Goal: Task Accomplishment & Management: Manage account settings

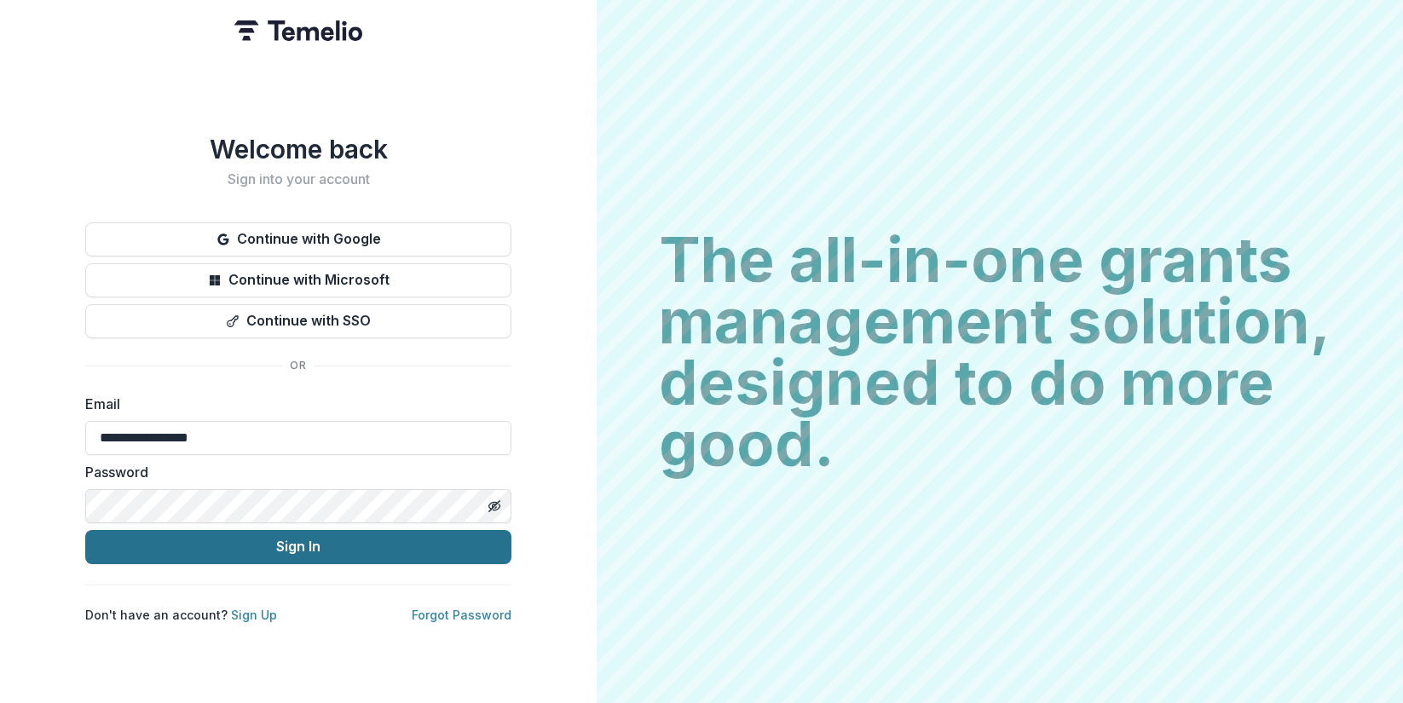
type input "**********"
click at [317, 540] on button "Sign In" at bounding box center [298, 547] width 426 height 34
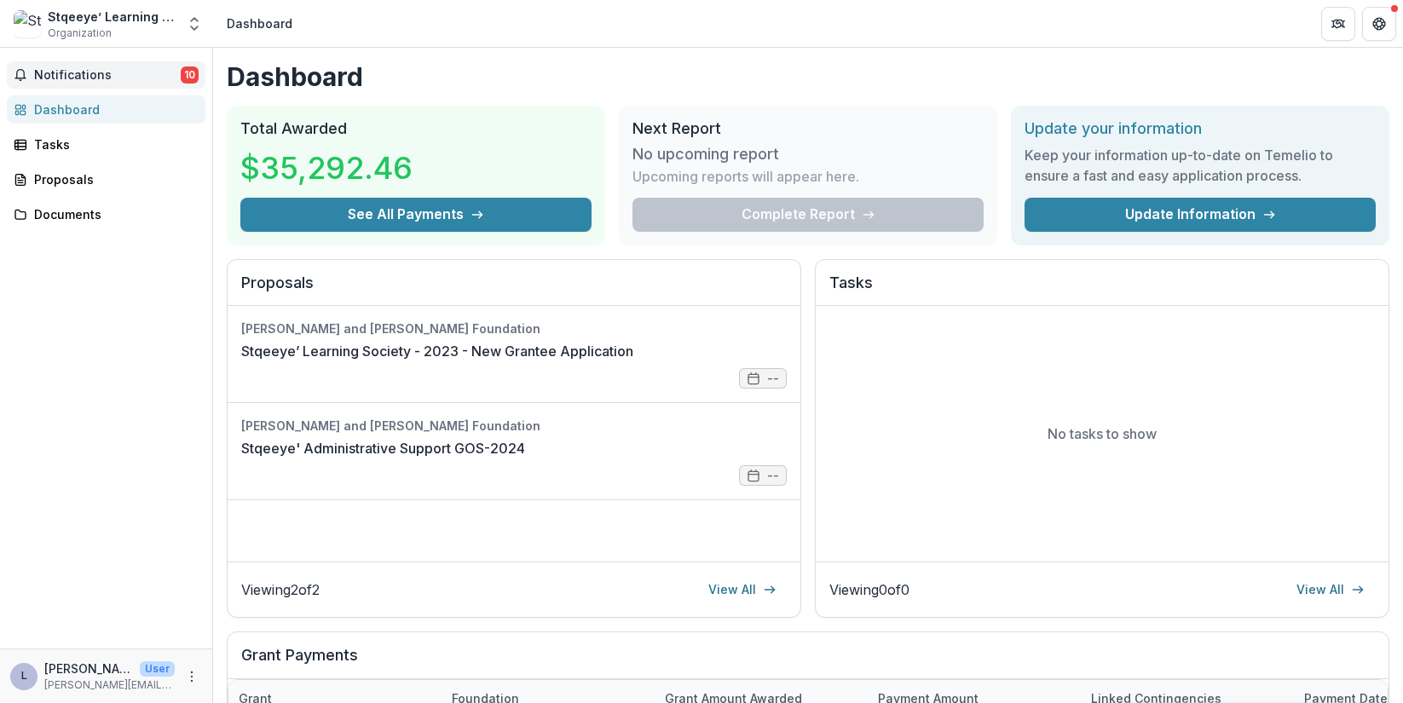
click at [100, 78] on span "Notifications" at bounding box center [107, 75] width 147 height 14
click at [914, 67] on h1 "Dashboard" at bounding box center [808, 76] width 1163 height 31
click at [1374, 26] on icon "Get Help" at bounding box center [1374, 23] width 3 height 4
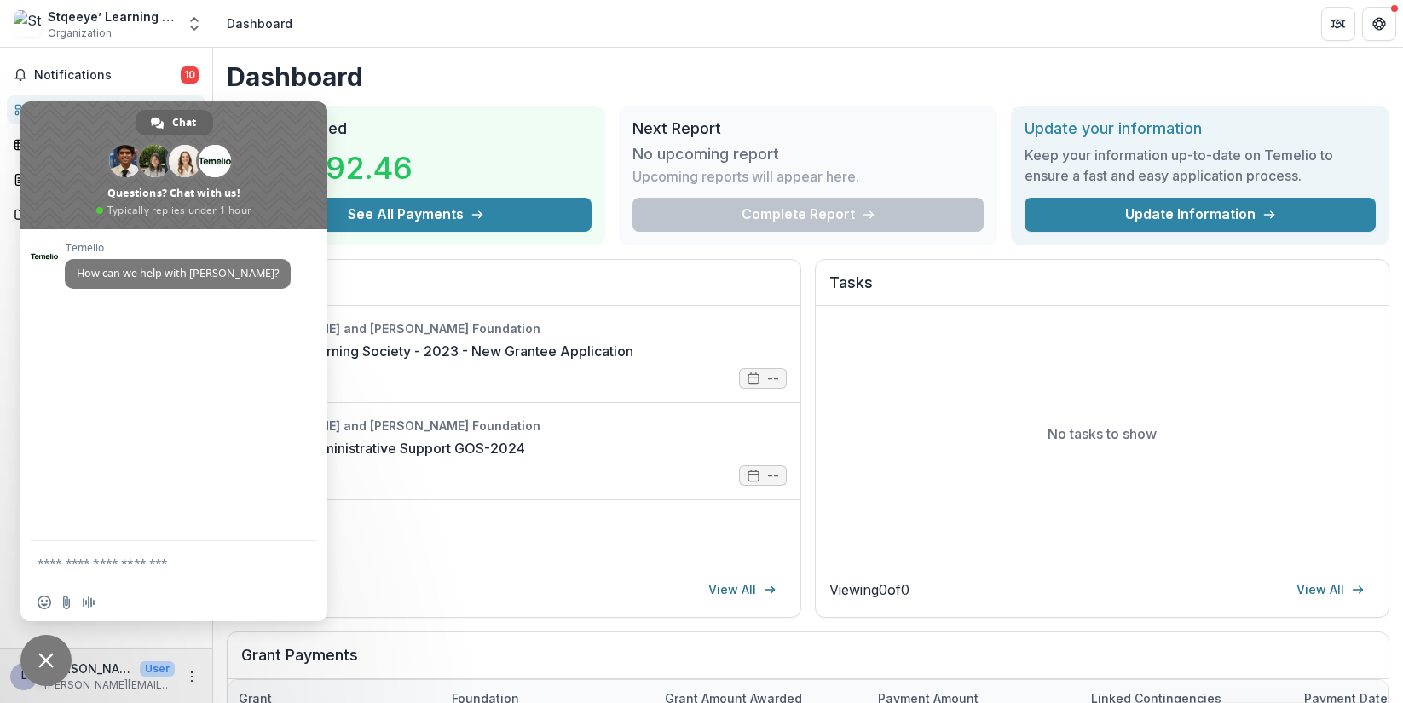
click at [472, 95] on div "Dashboard Total Awarded $35,292.46 See All Payments Next Report No upcoming rep…" at bounding box center [808, 566] width 1190 height 1036
click at [43, 639] on span "Close chat" at bounding box center [45, 660] width 51 height 51
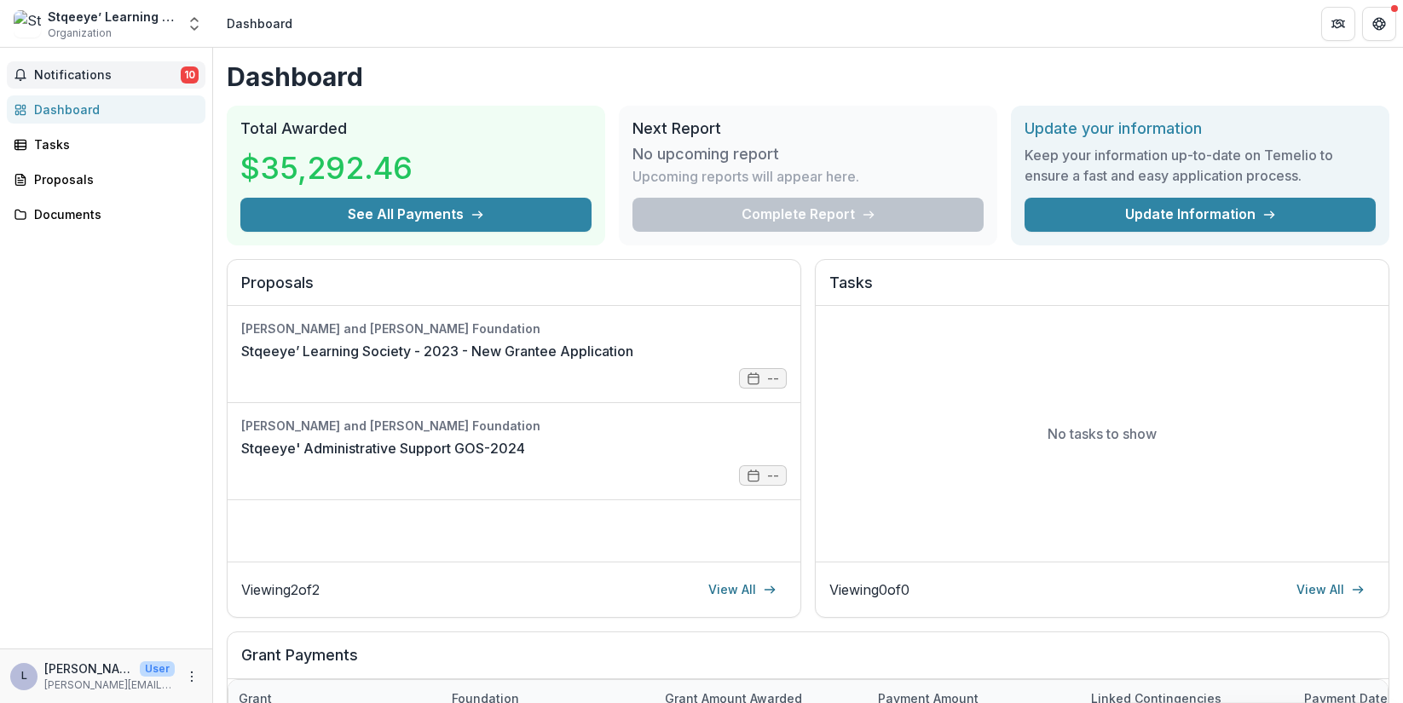
click at [85, 75] on span "Notifications" at bounding box center [107, 75] width 147 height 14
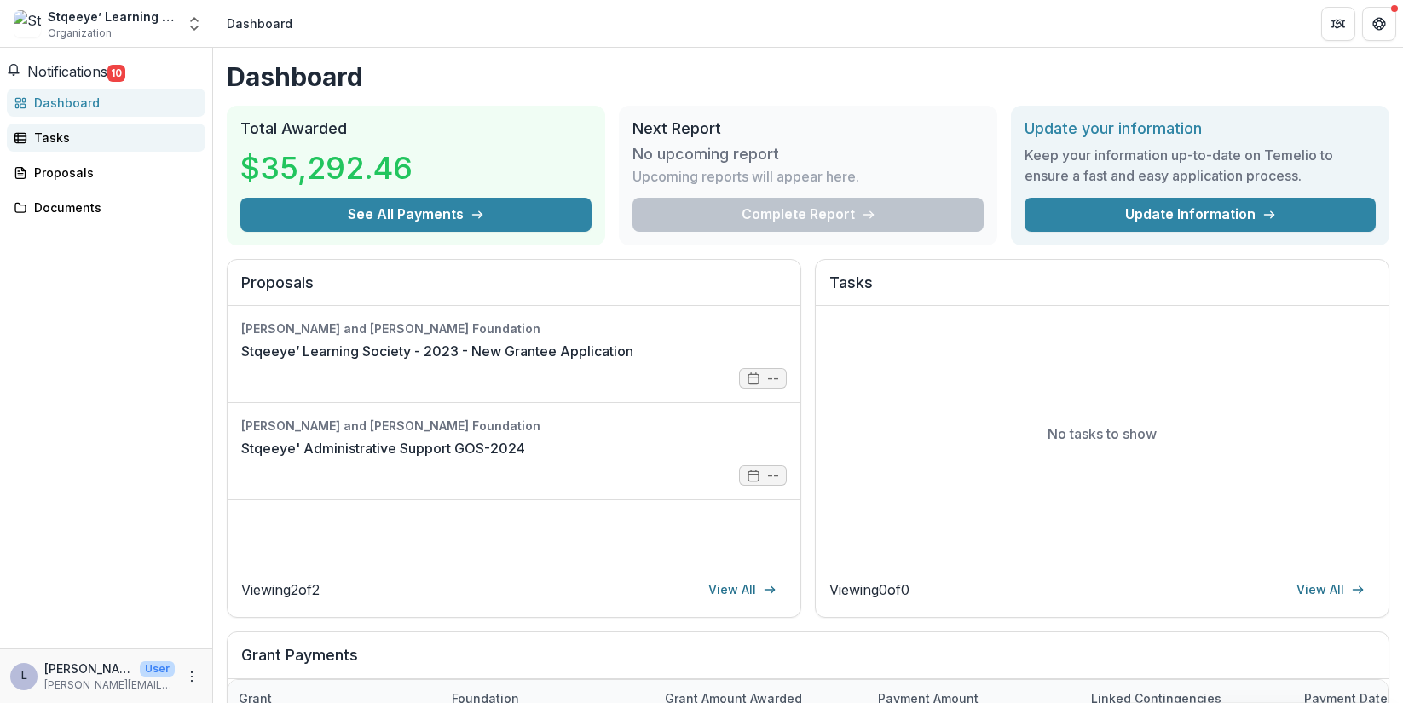
click at [70, 136] on div "Tasks" at bounding box center [113, 138] width 158 height 18
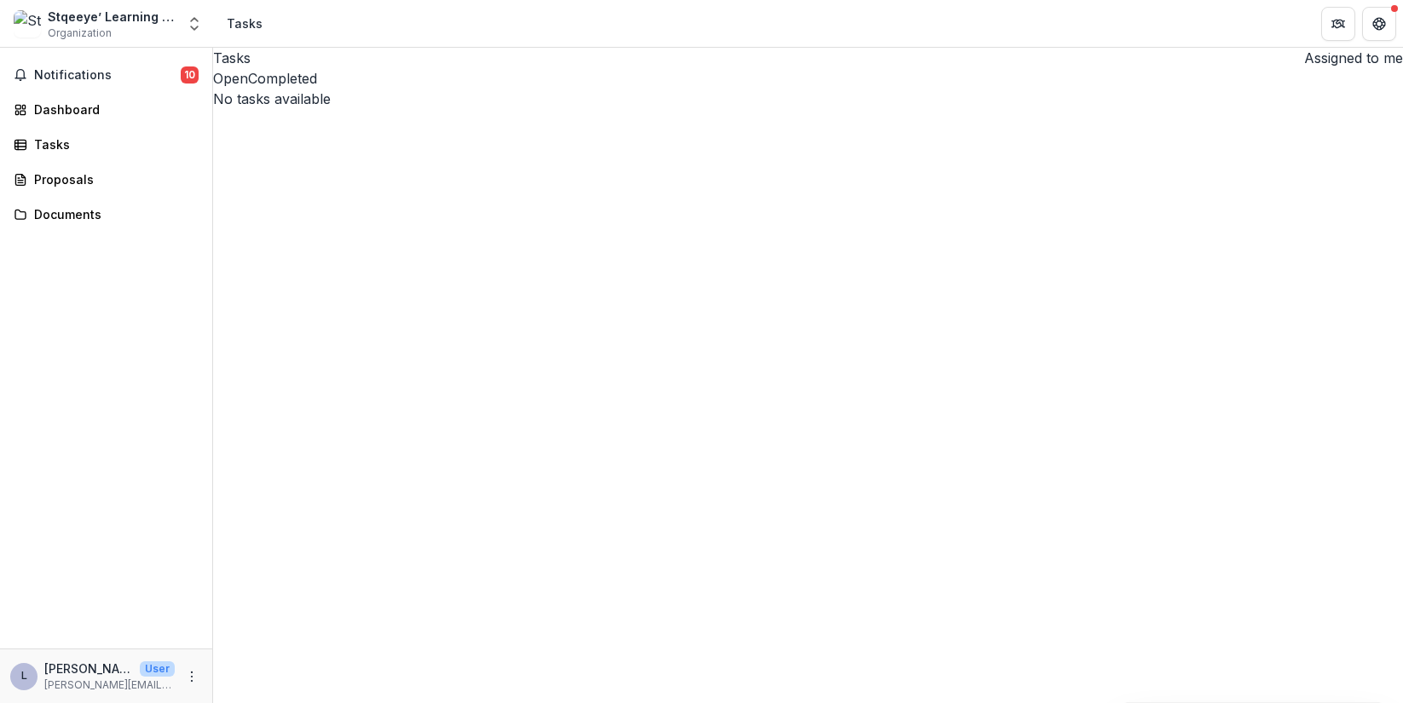
click at [248, 89] on button "Open" at bounding box center [230, 78] width 35 height 20
click at [194, 32] on icon "Open entity switcher" at bounding box center [194, 23] width 17 height 17
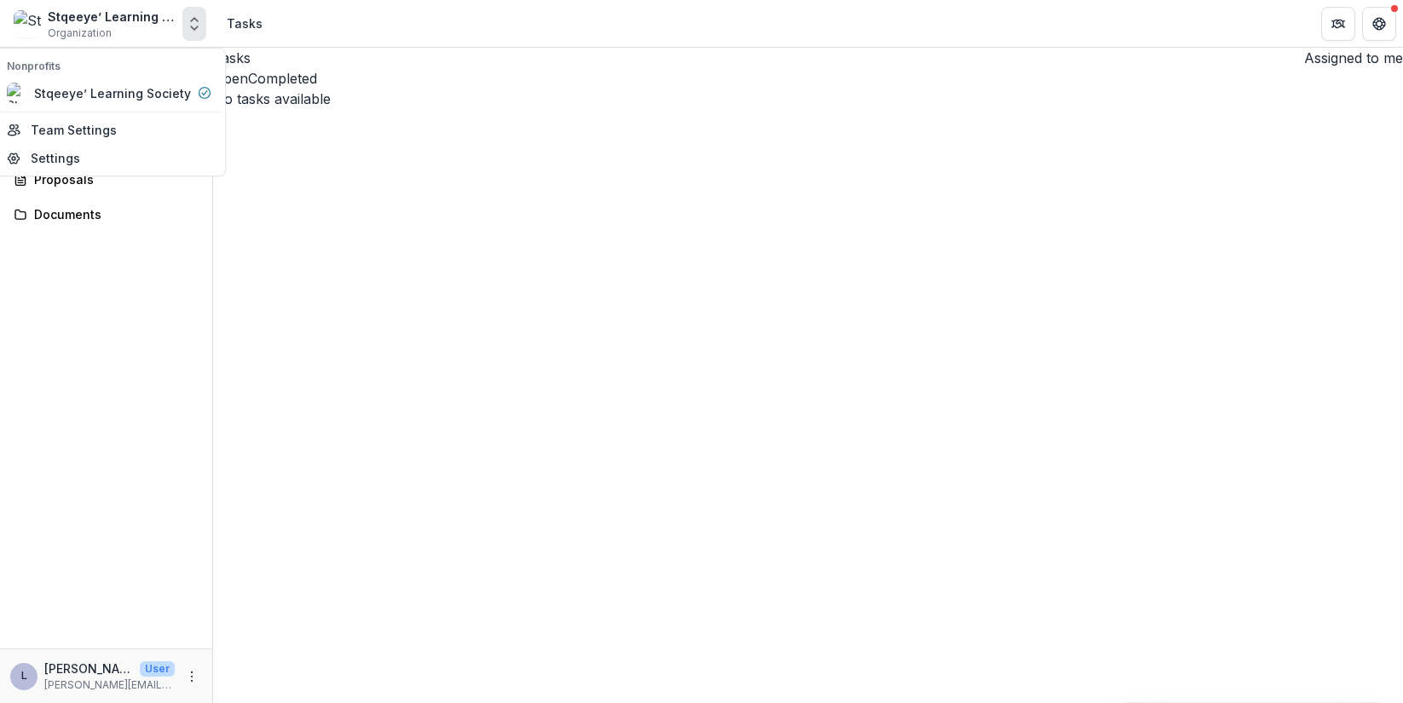
click at [194, 31] on icon "Open entity switcher" at bounding box center [194, 23] width 17 height 17
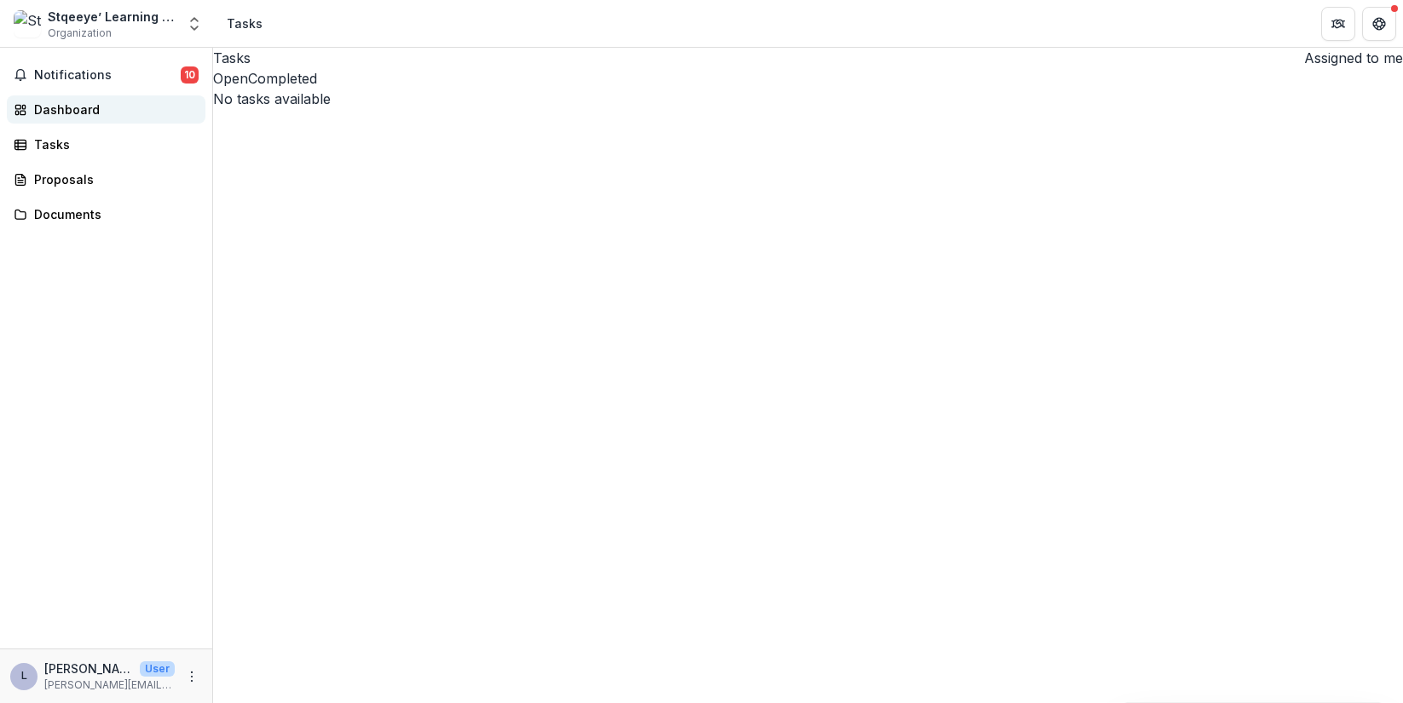
click at [86, 113] on div "Dashboard" at bounding box center [113, 110] width 158 height 18
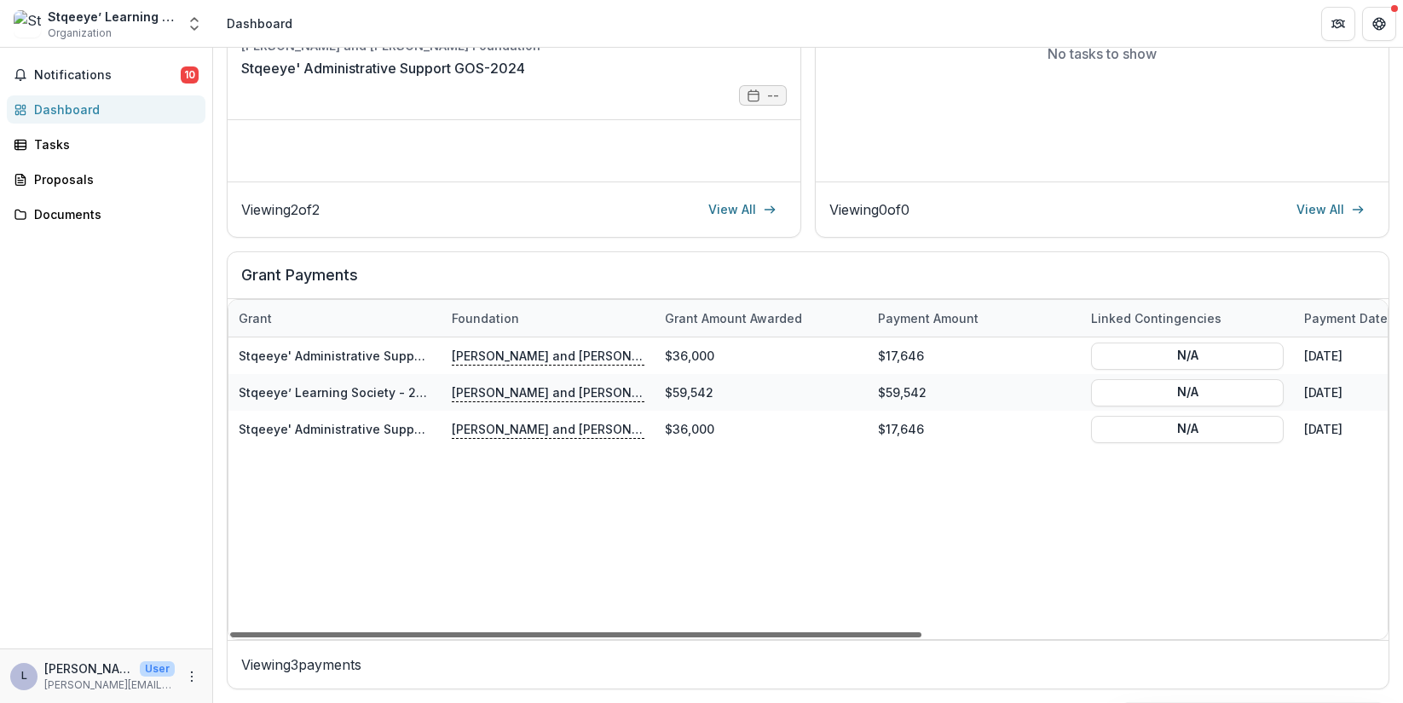
drag, startPoint x: 653, startPoint y: 633, endPoint x: 558, endPoint y: 558, distance: 121.4
click at [558, 633] on div at bounding box center [575, 635] width 691 height 5
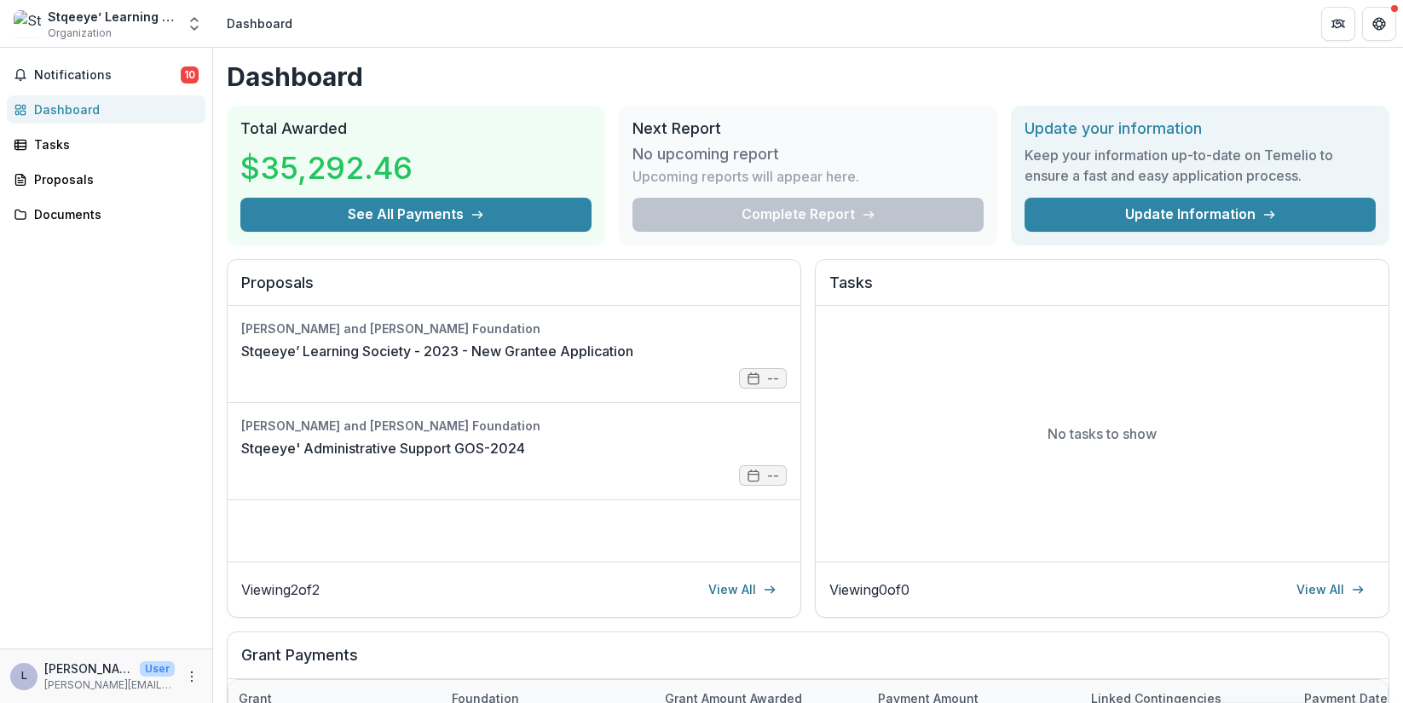
click at [90, 107] on div "Dashboard" at bounding box center [113, 110] width 158 height 18
click at [84, 76] on span "Notifications" at bounding box center [107, 75] width 147 height 14
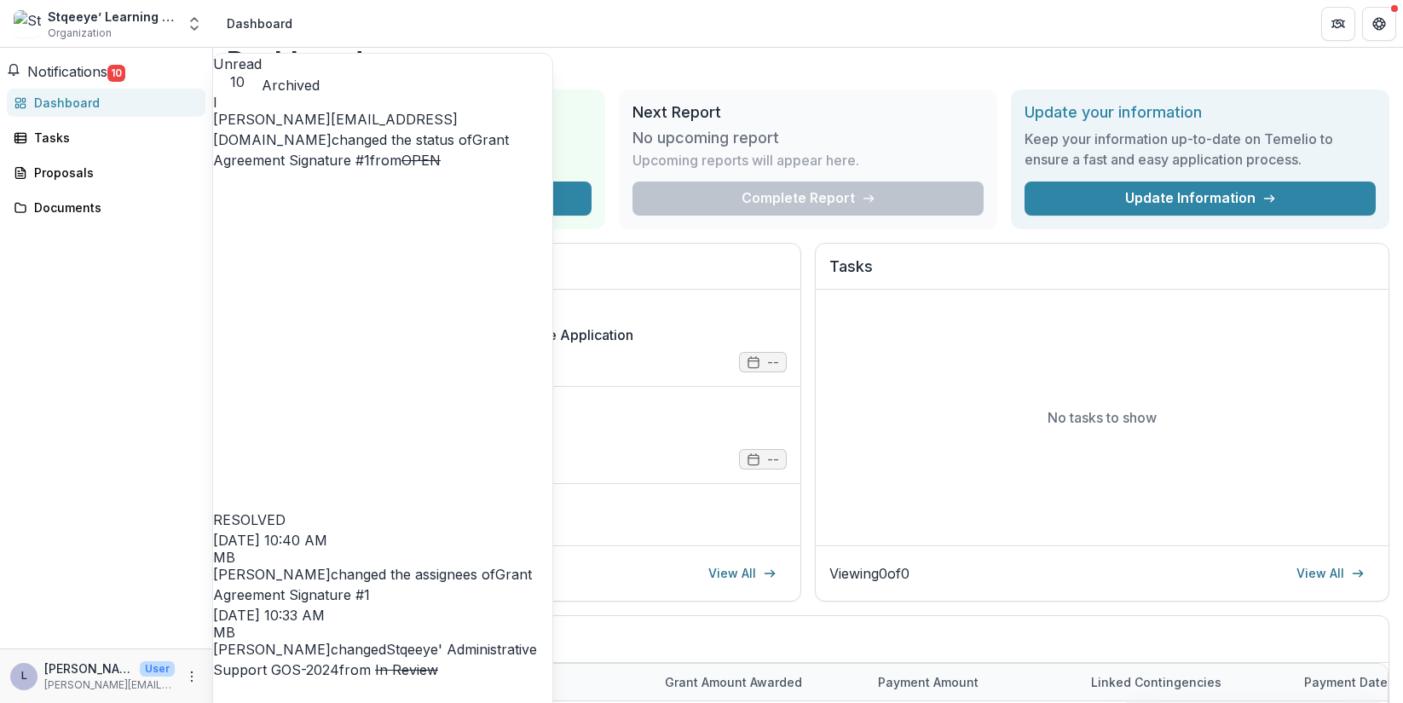
scroll to position [273, 0]
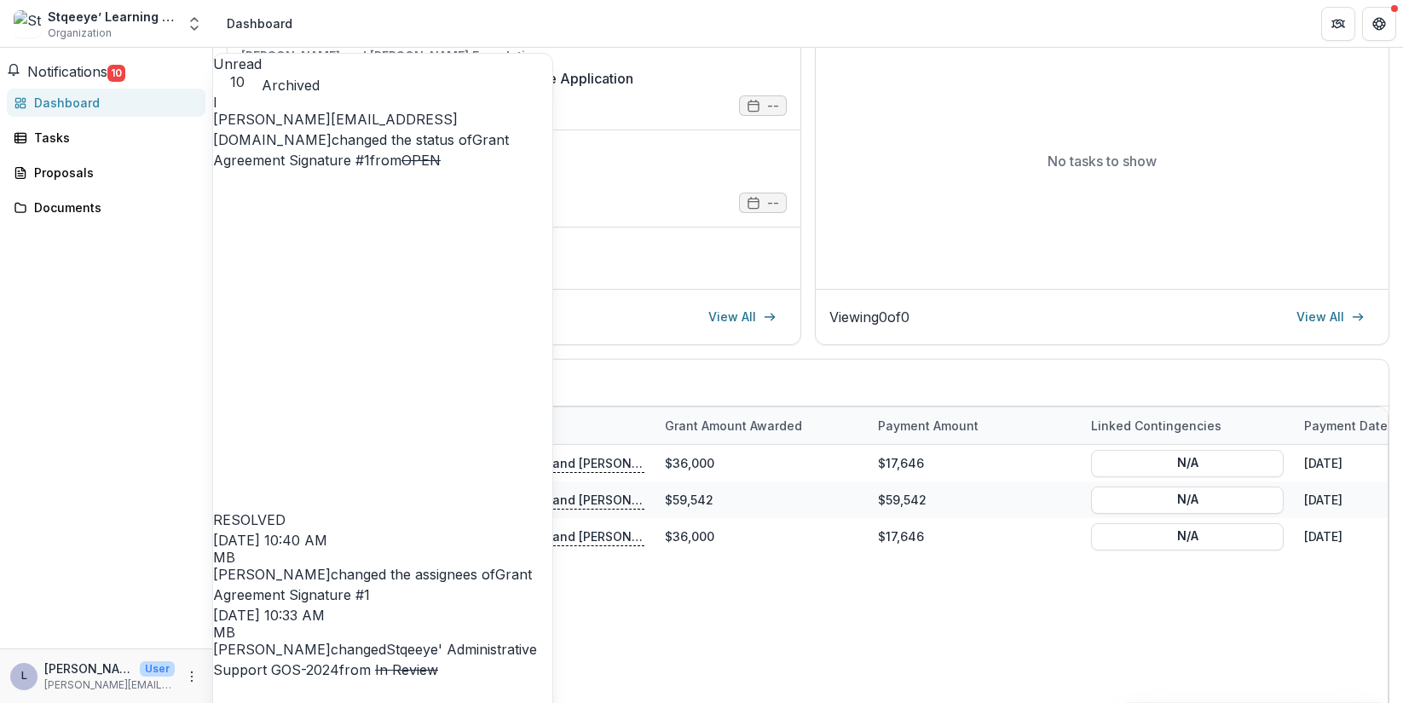
click at [246, 66] on button "Unread 10" at bounding box center [237, 72] width 49 height 37
click at [107, 68] on span "Notifications" at bounding box center [67, 71] width 80 height 17
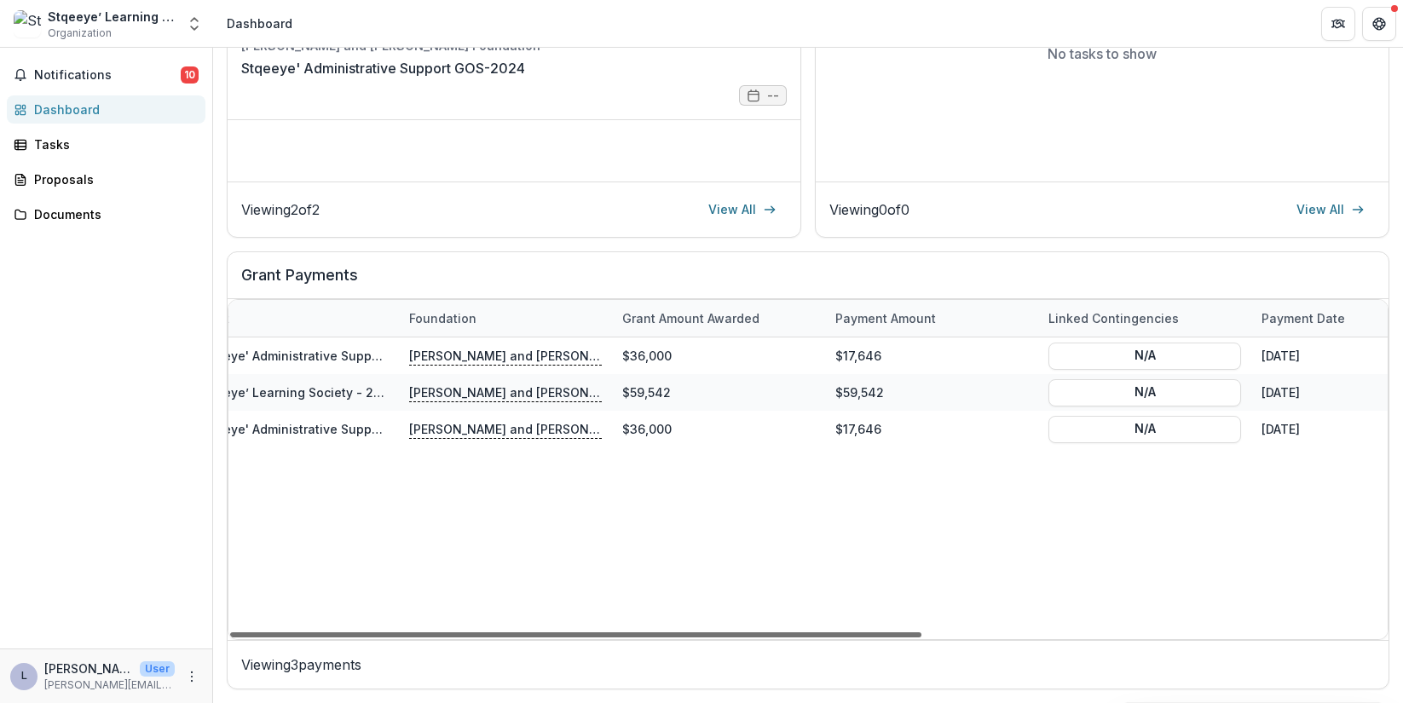
scroll to position [0, 0]
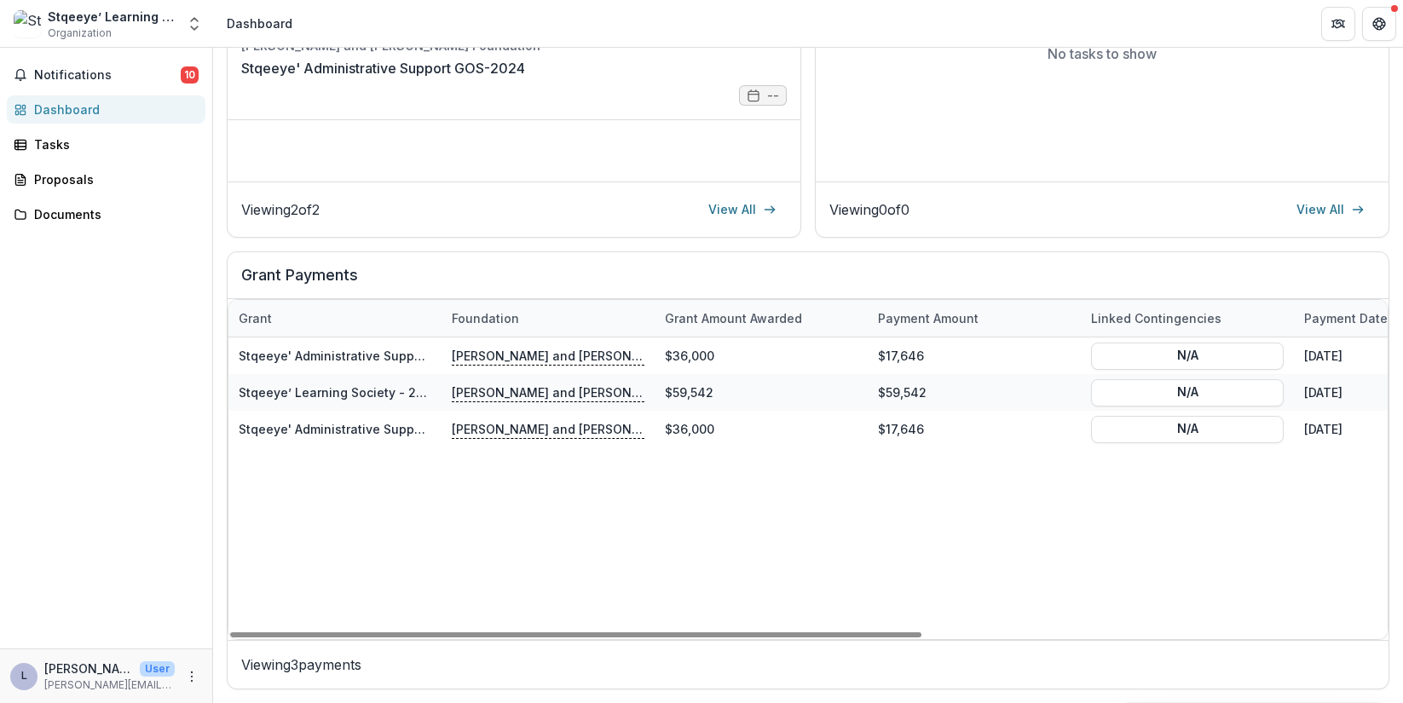
drag, startPoint x: 442, startPoint y: 632, endPoint x: 369, endPoint y: 515, distance: 137.9
click at [314, 633] on div at bounding box center [575, 635] width 691 height 5
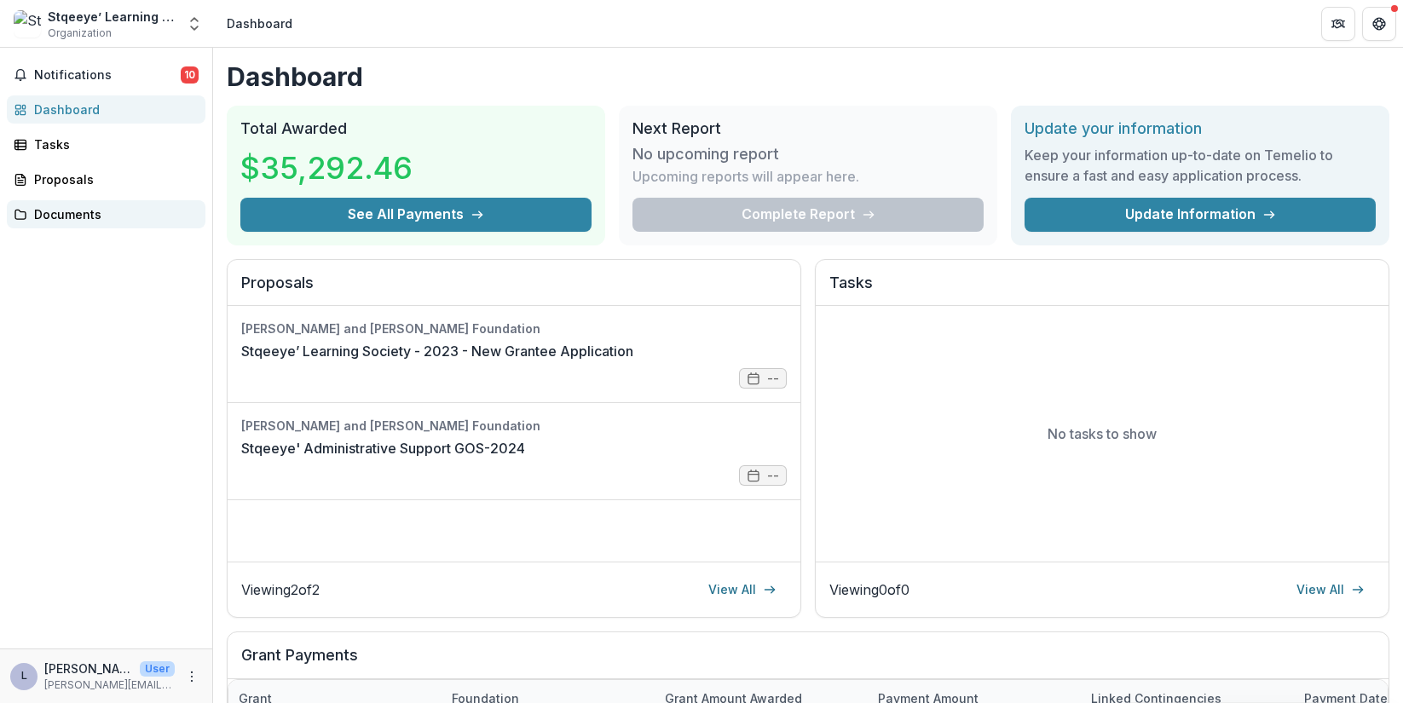
click at [94, 211] on div "Documents" at bounding box center [113, 214] width 158 height 18
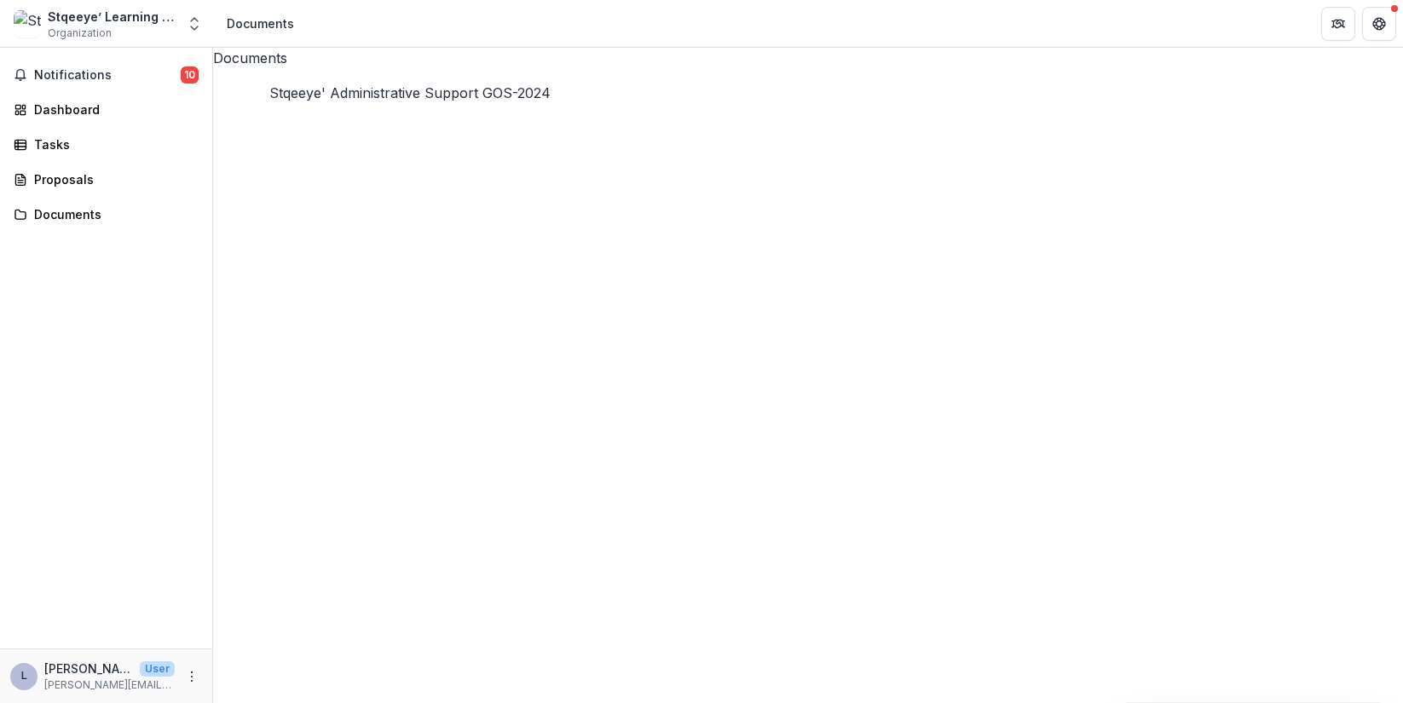
click at [14, 702] on icon "Close" at bounding box center [7, 715] width 14 height 14
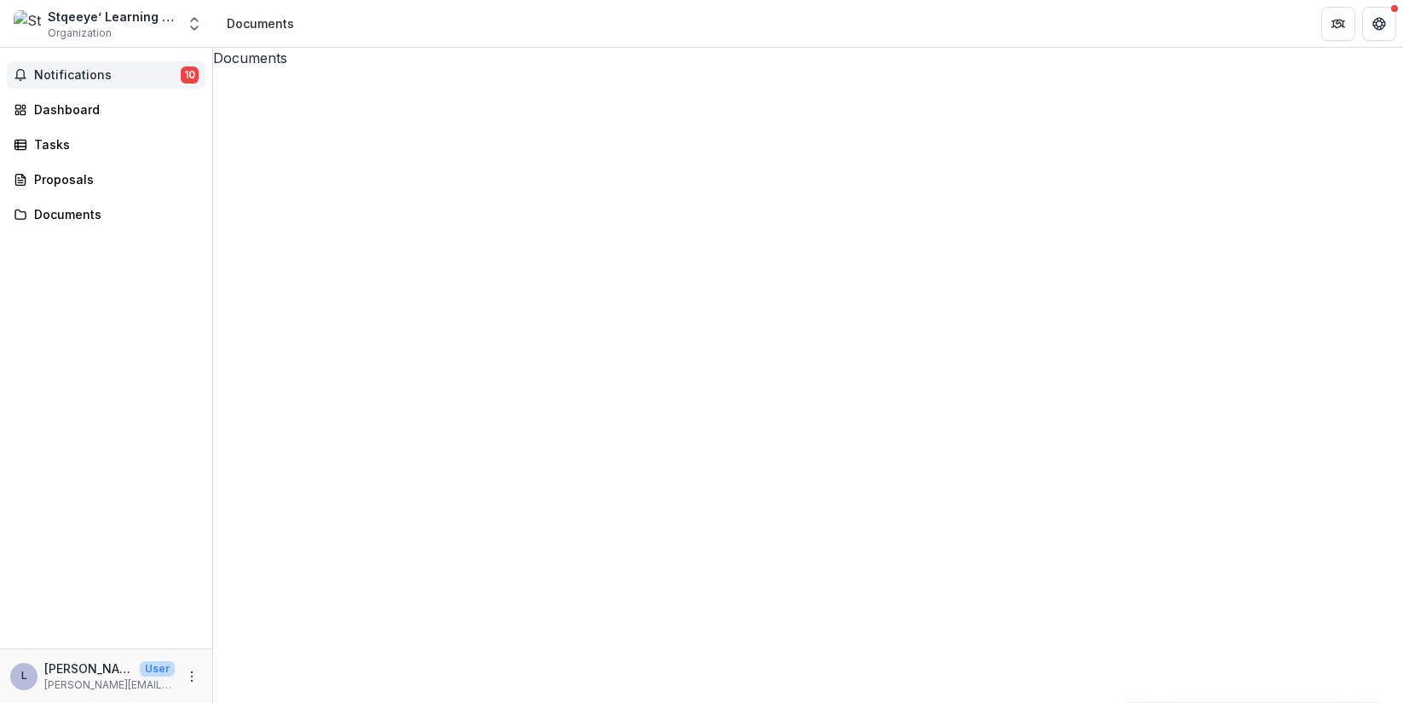
click at [81, 81] on span "Notifications" at bounding box center [107, 75] width 147 height 14
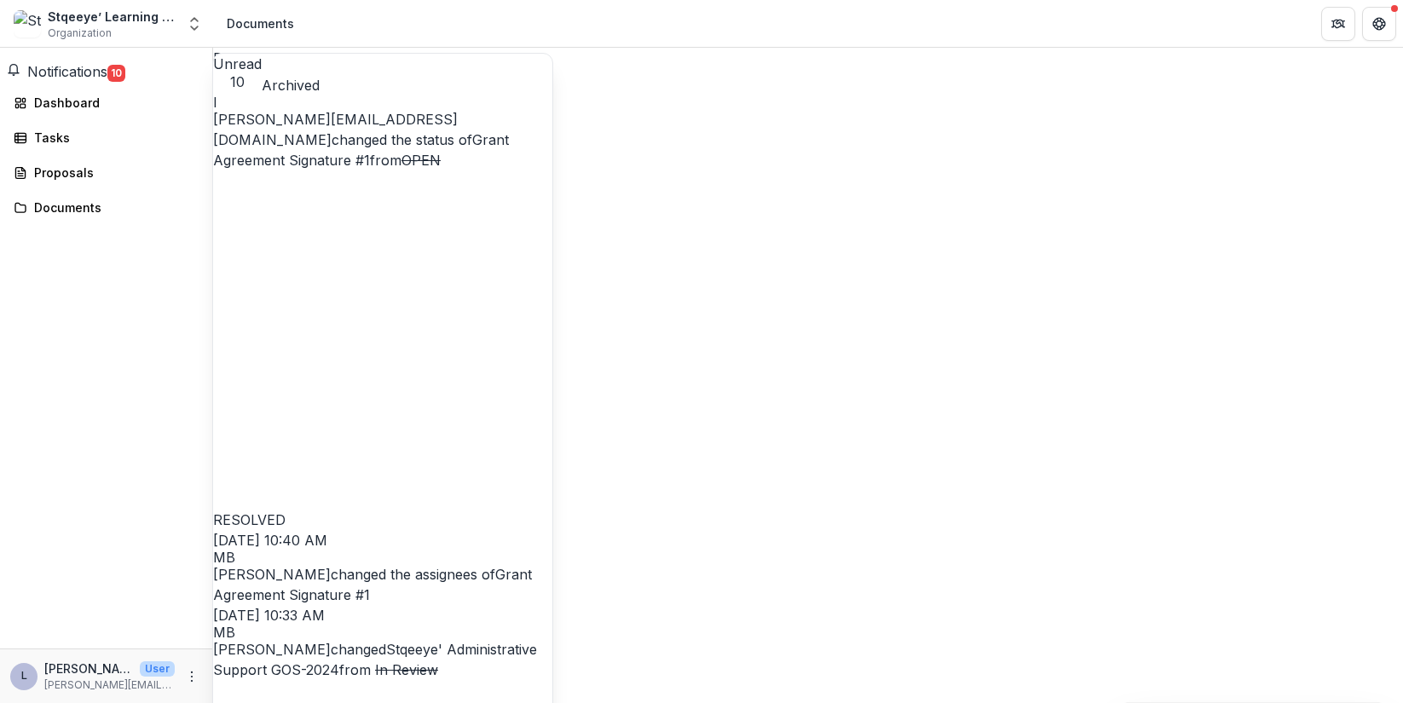
click at [101, 80] on span "Notifications" at bounding box center [67, 71] width 80 height 17
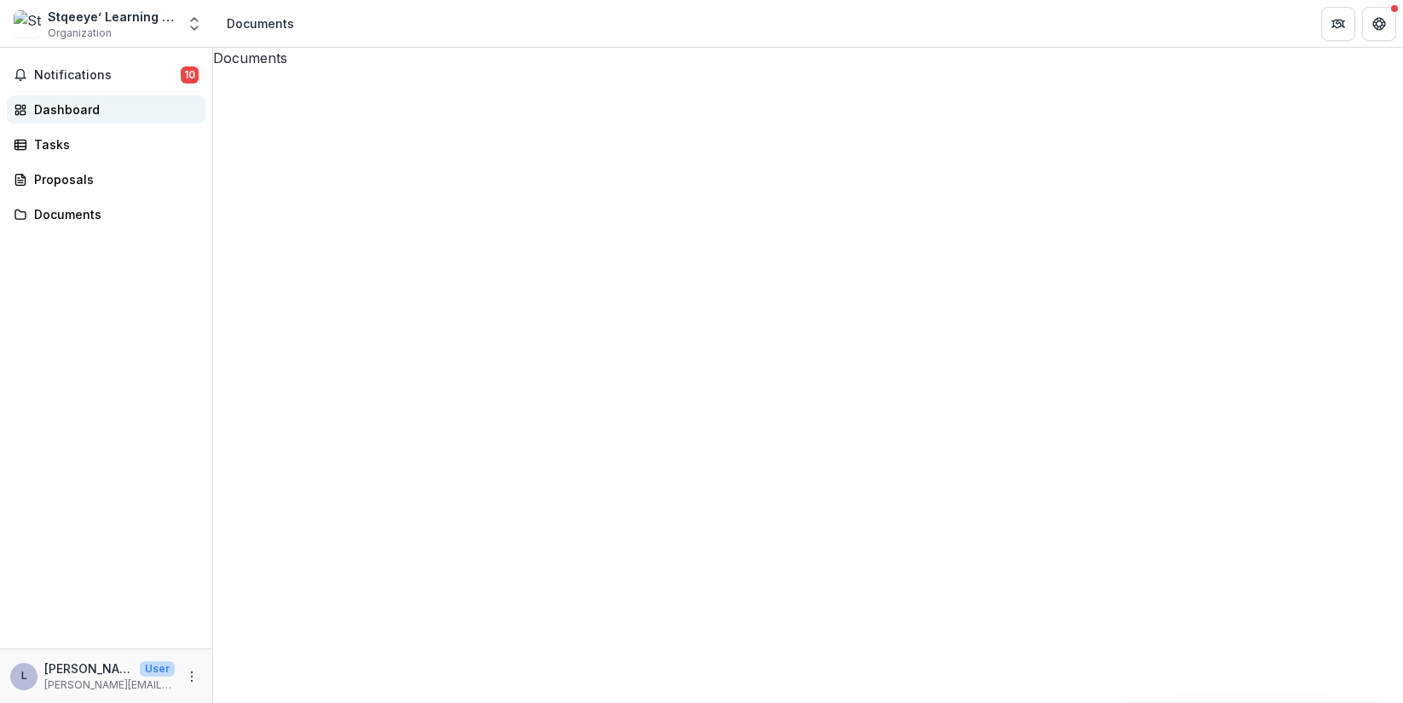
click at [91, 108] on div "Dashboard" at bounding box center [113, 110] width 158 height 18
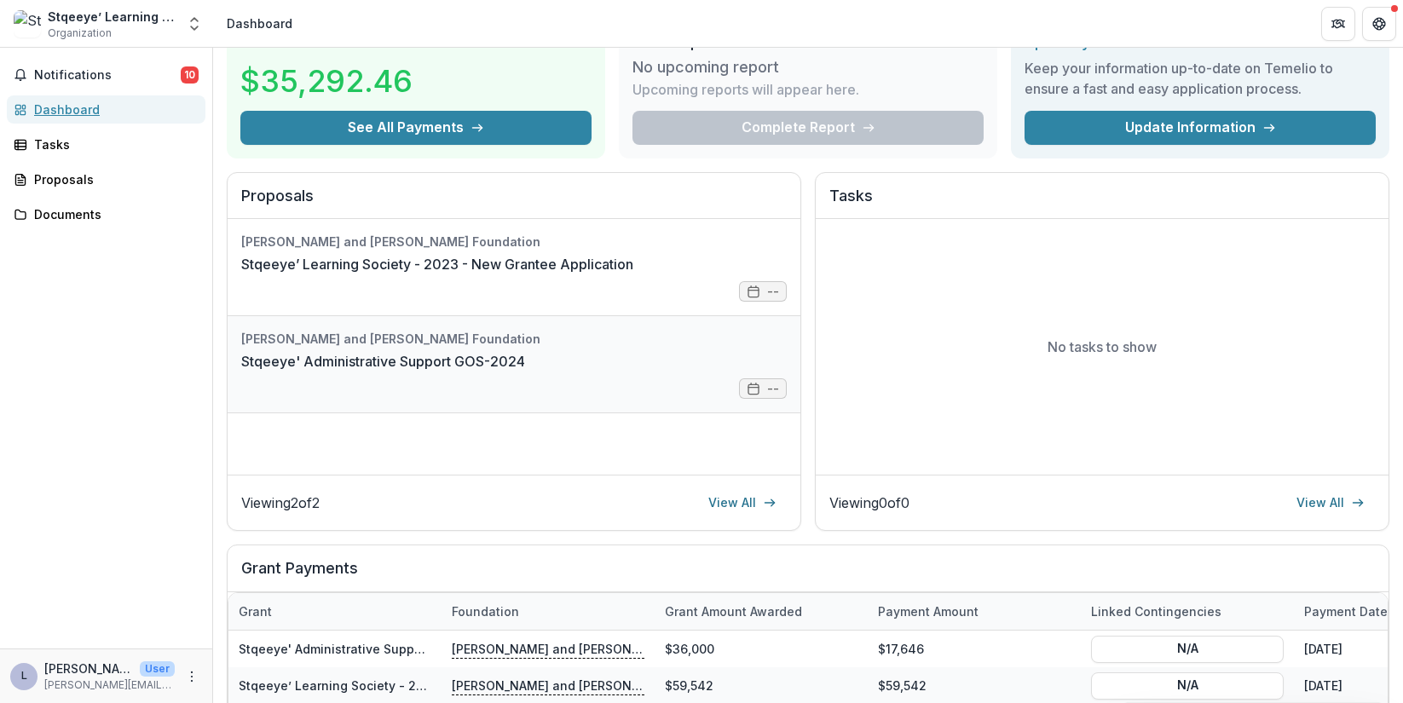
scroll to position [307, 0]
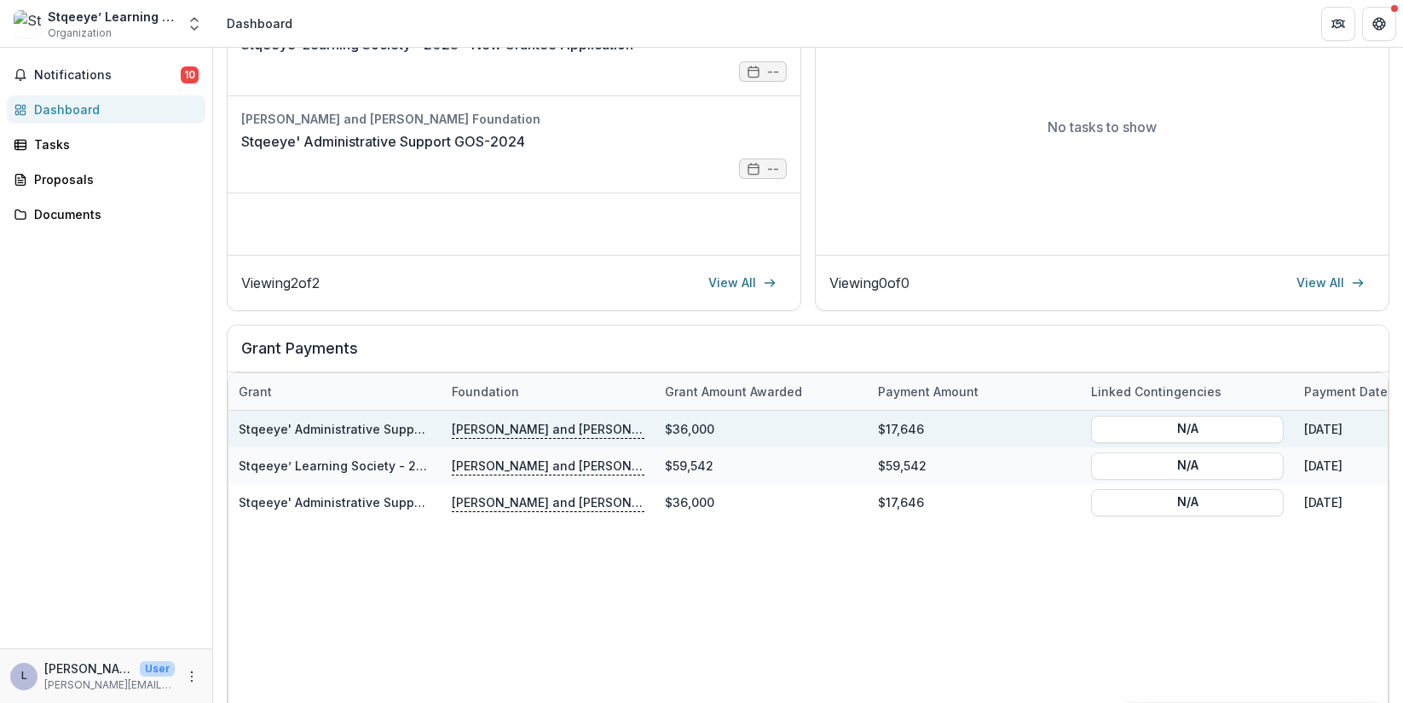
click at [292, 431] on link "Stqeeye' Administrative Support GOS-2024" at bounding box center [368, 429] width 259 height 14
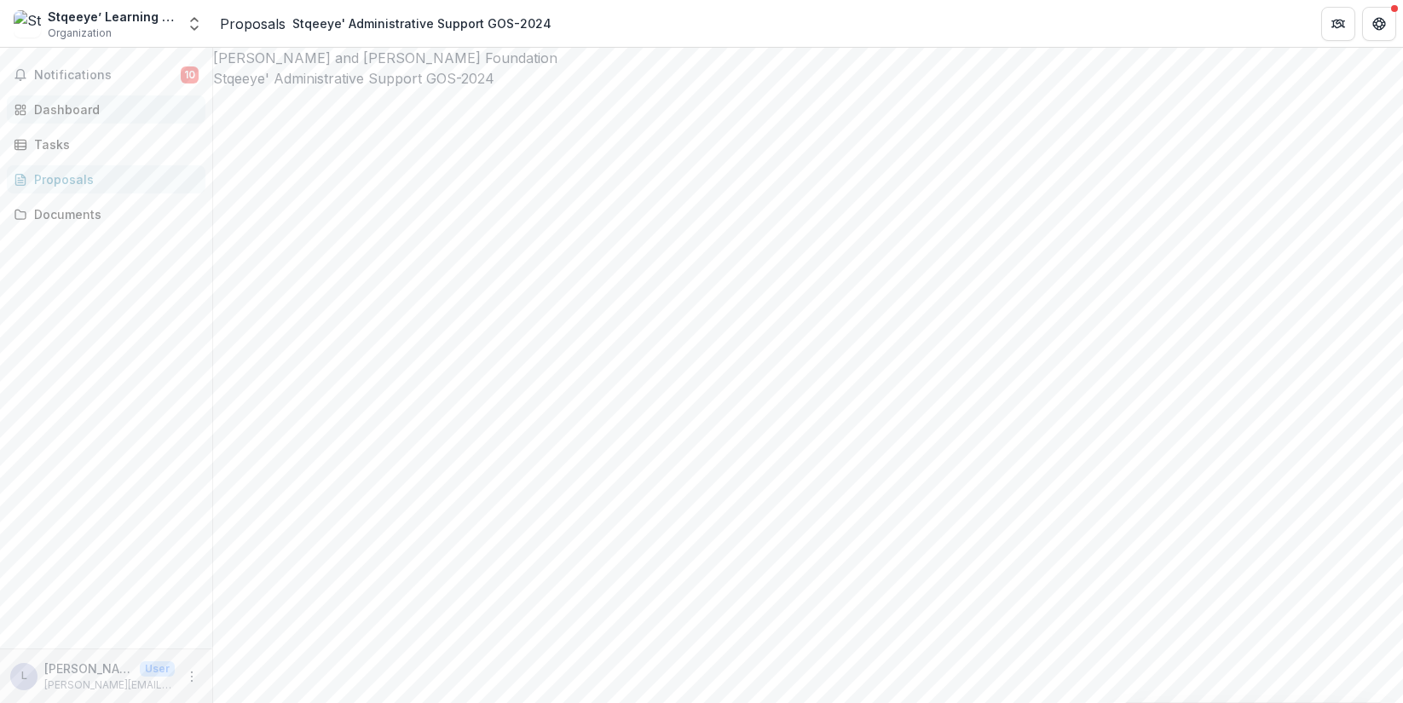
click at [72, 106] on div "Dashboard" at bounding box center [113, 110] width 158 height 18
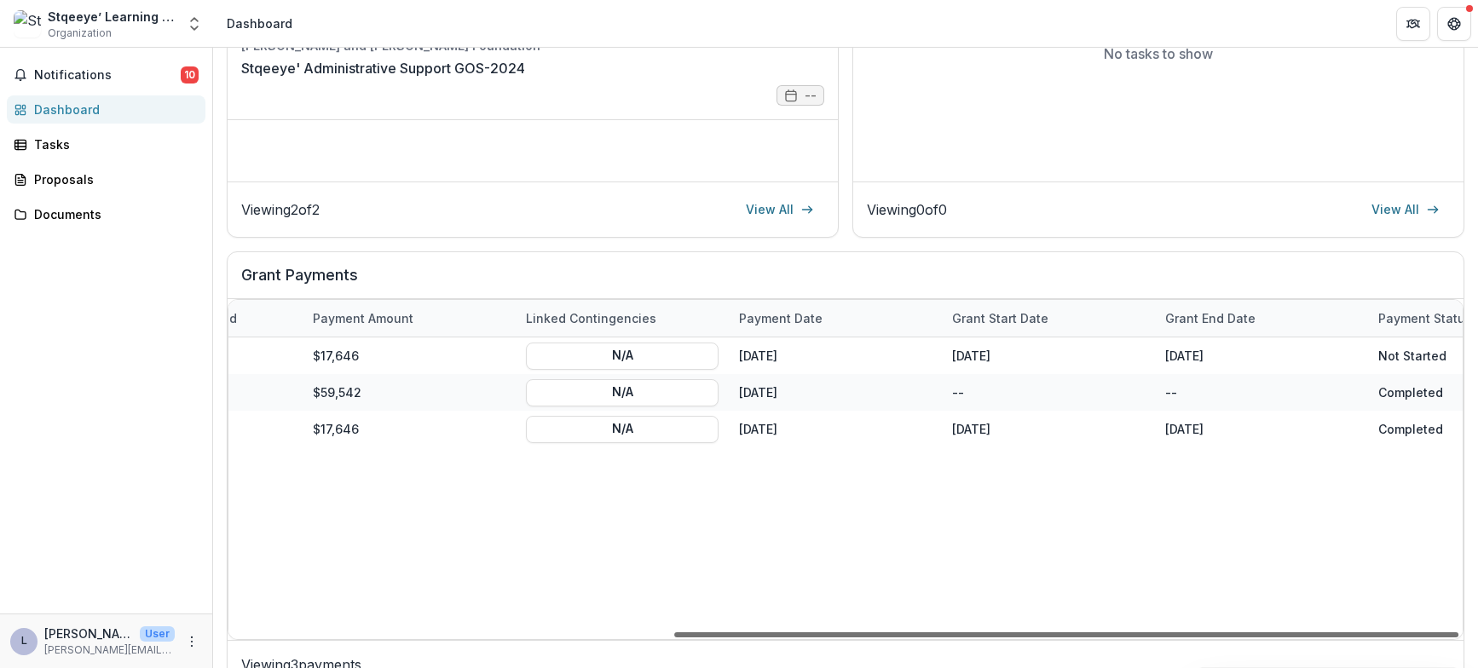
scroll to position [0, 697]
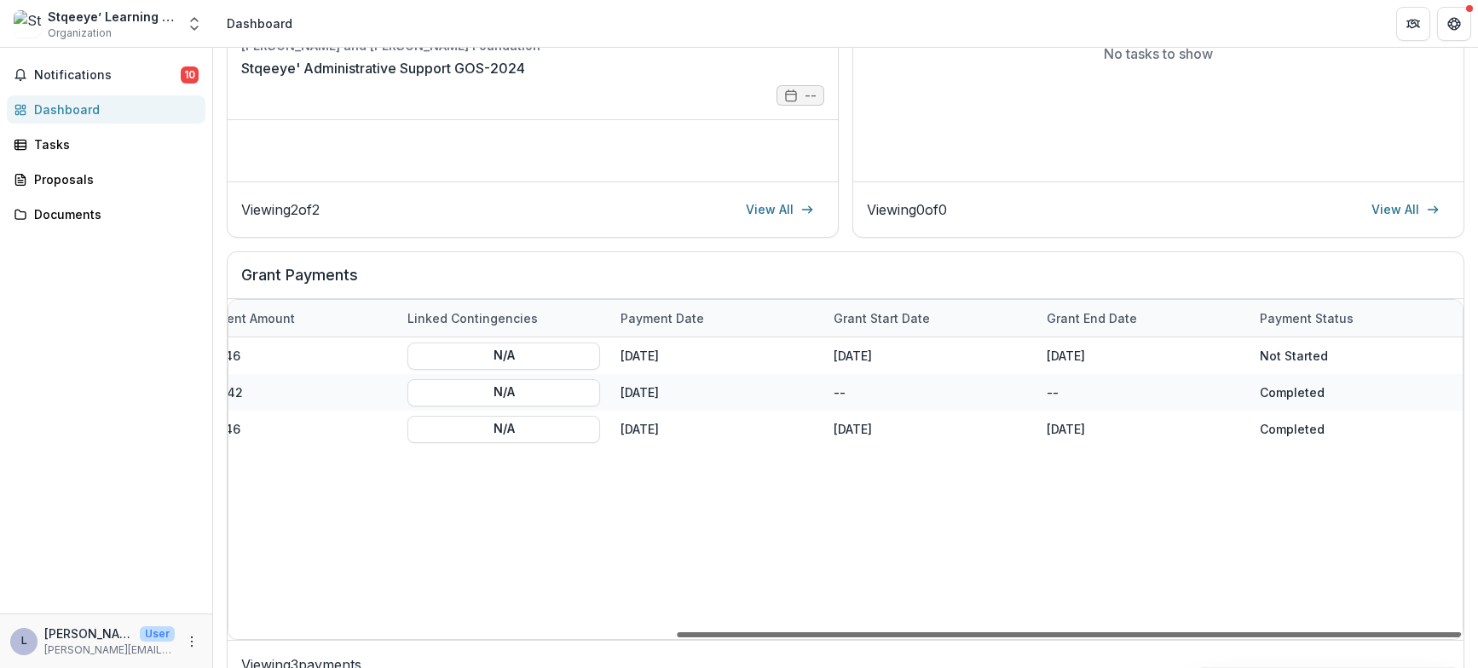
drag, startPoint x: 440, startPoint y: 633, endPoint x: 968, endPoint y: 596, distance: 529.0
click at [968, 633] on div at bounding box center [1069, 635] width 784 height 5
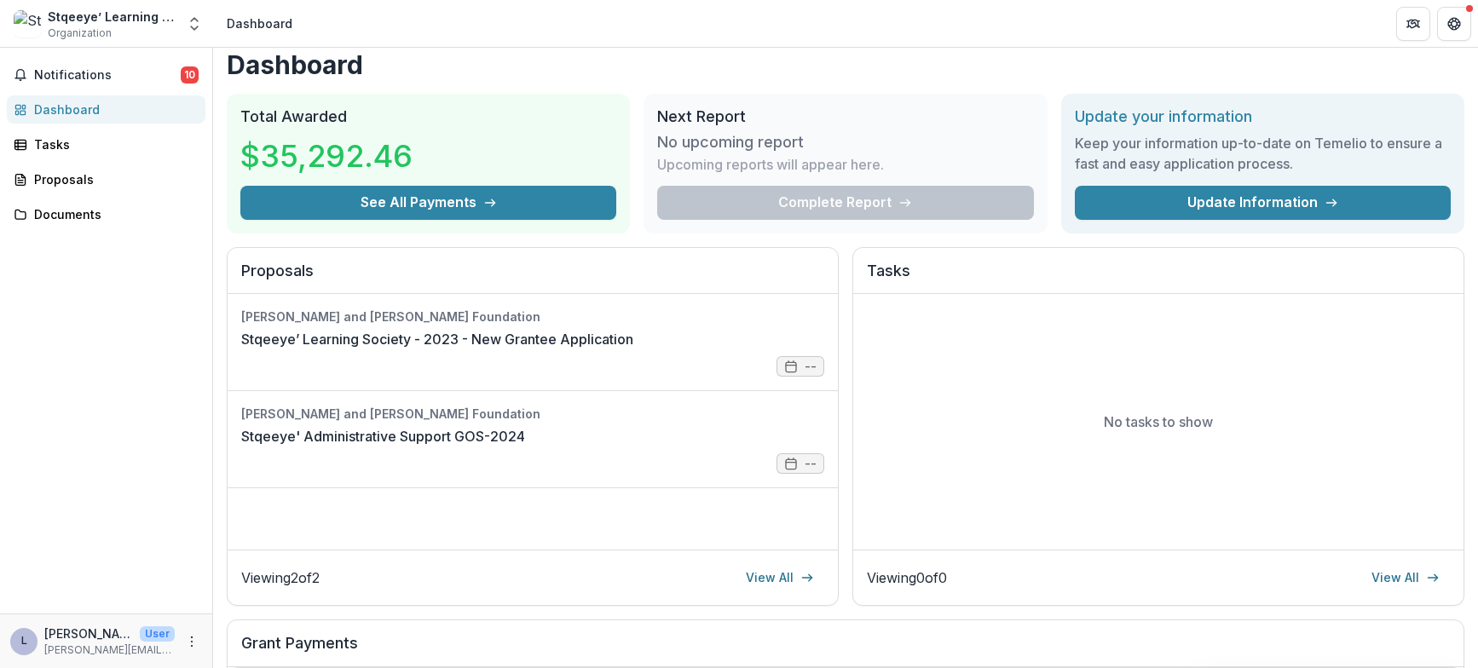
scroll to position [0, 0]
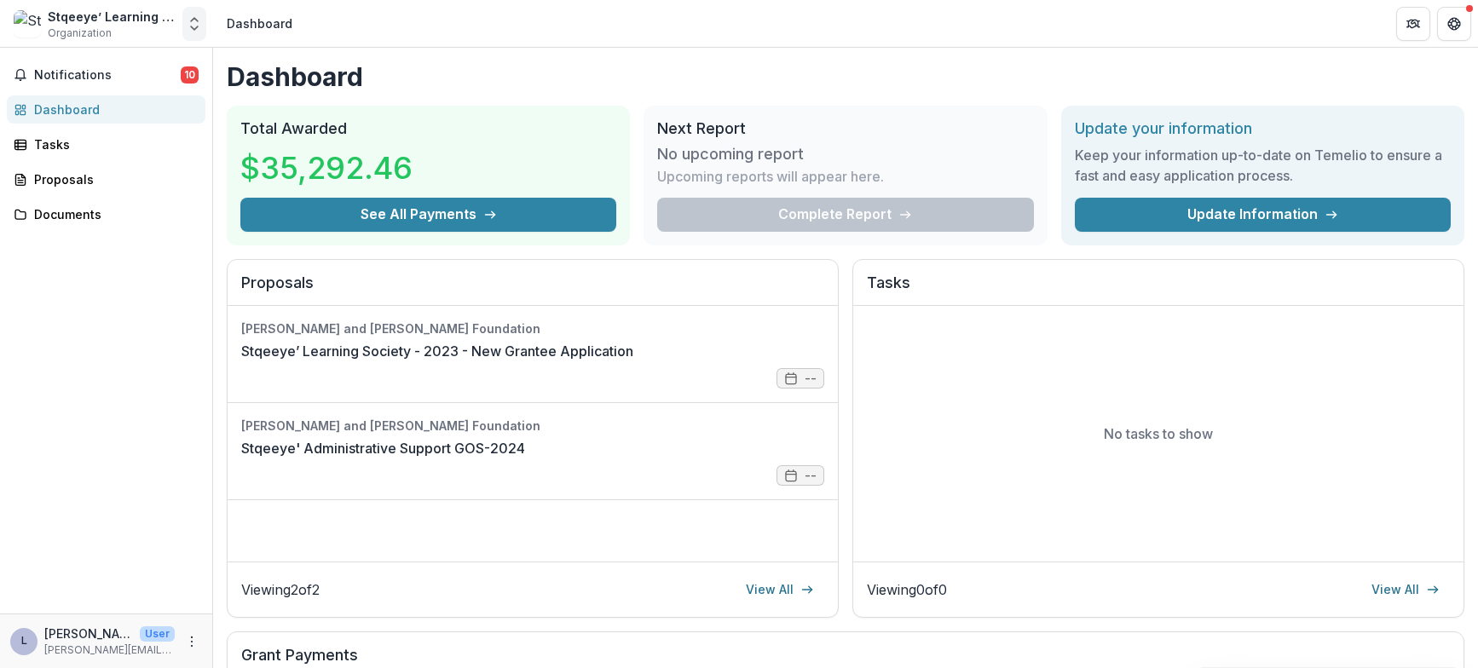
click at [194, 19] on polyline "Open entity switcher" at bounding box center [194, 19] width 7 height 3
click at [122, 640] on p "leanna@stqeeye.ca" at bounding box center [88, 634] width 89 height 18
click at [149, 628] on p "User" at bounding box center [157, 634] width 35 height 15
click at [190, 643] on icon "More" at bounding box center [192, 642] width 14 height 14
click at [269, 636] on button "Logout" at bounding box center [304, 634] width 182 height 28
